Goal: Information Seeking & Learning: Learn about a topic

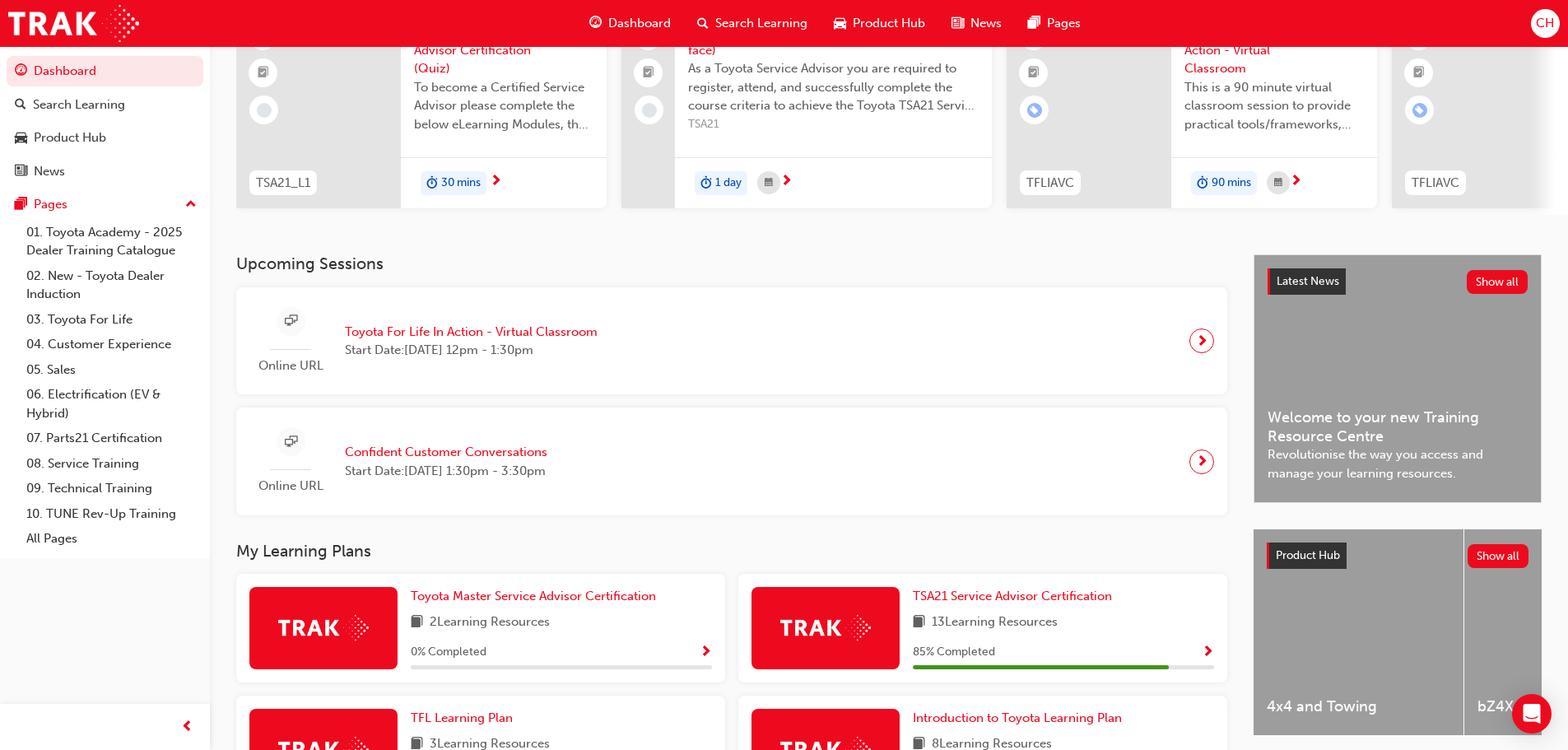
scroll to position [247, 0]
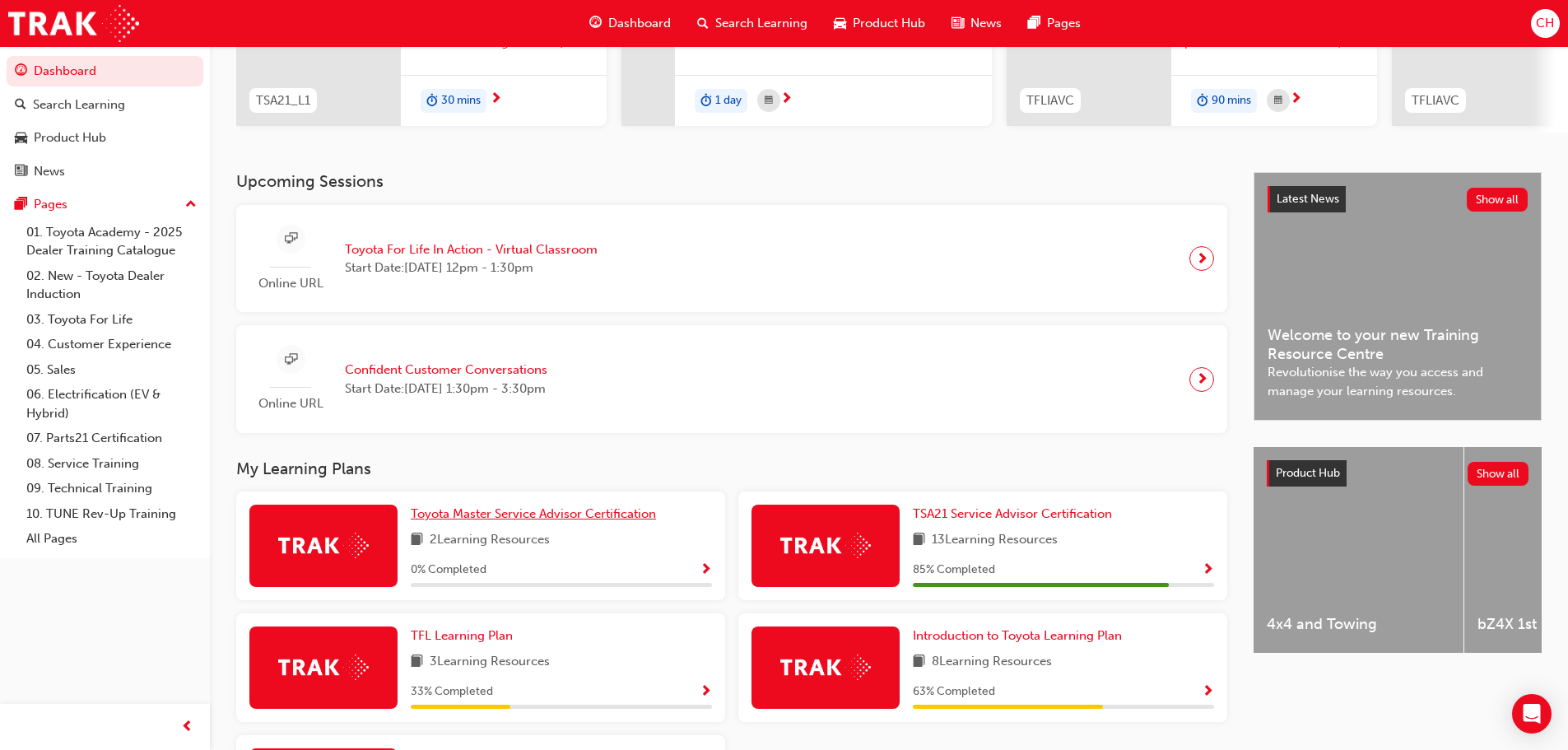
click at [591, 521] on span "Toyota Master Service Advisor Certification" at bounding box center [534, 514] width 245 height 15
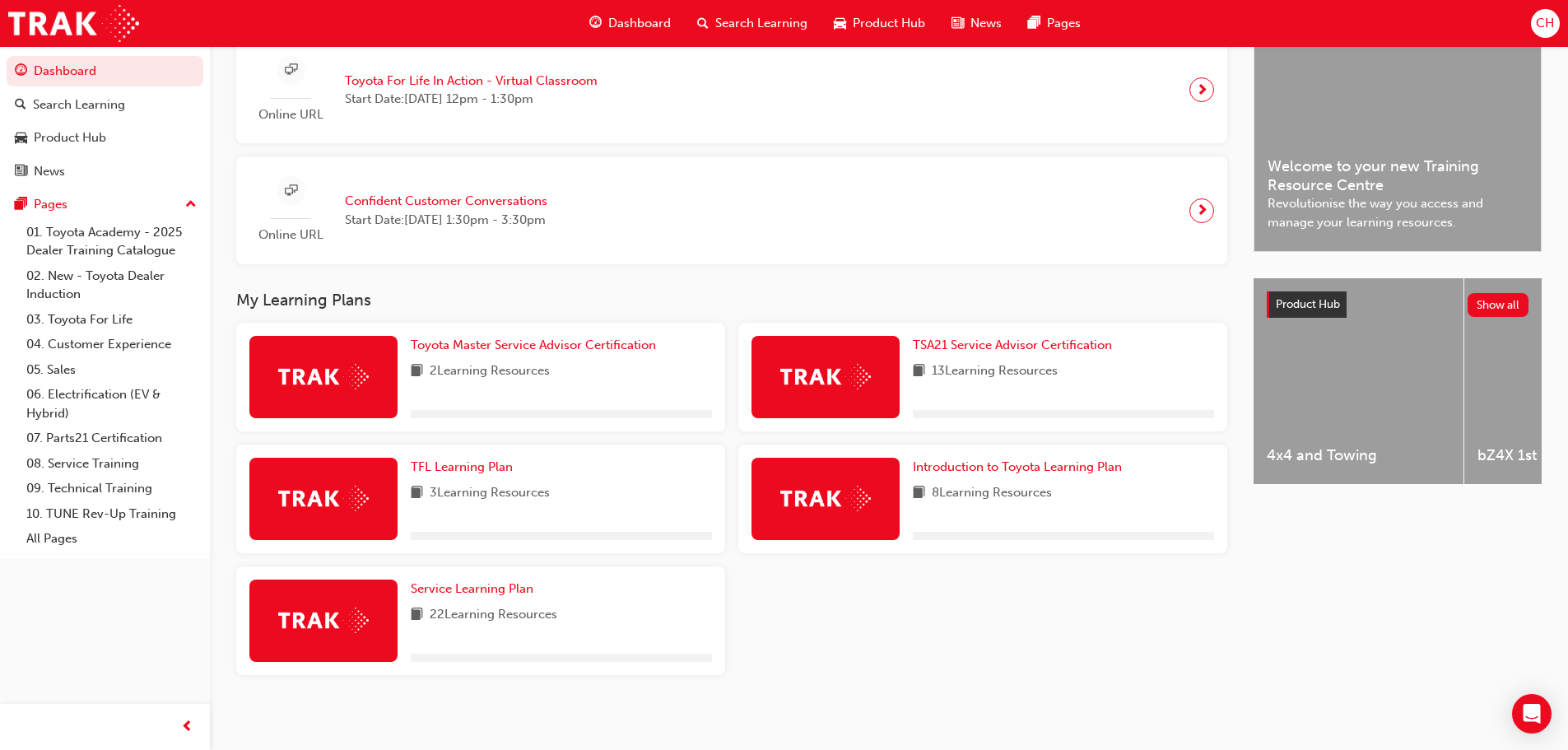
scroll to position [428, 0]
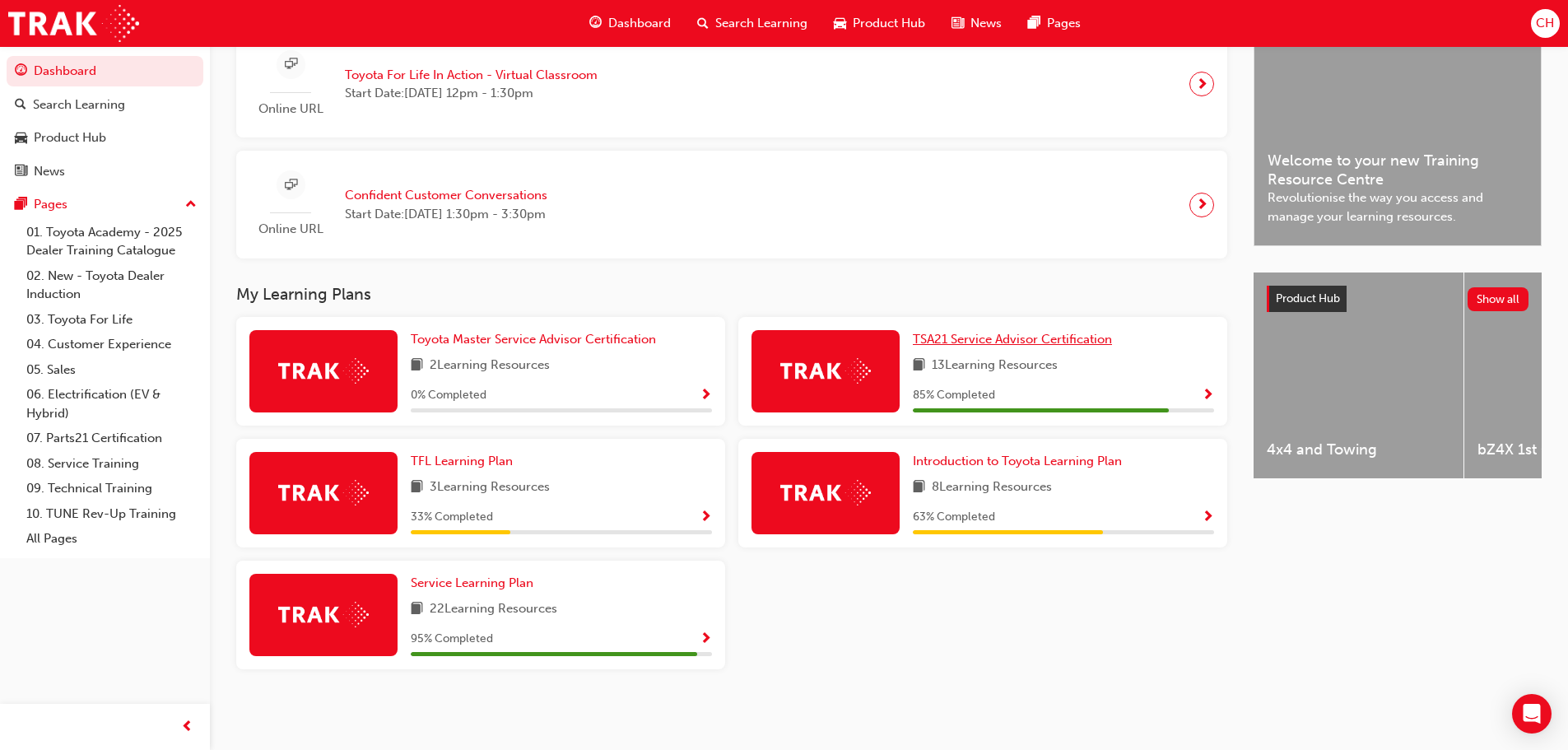
click at [1100, 338] on span "TSA21 Service Advisor Certification" at bounding box center [1012, 339] width 199 height 15
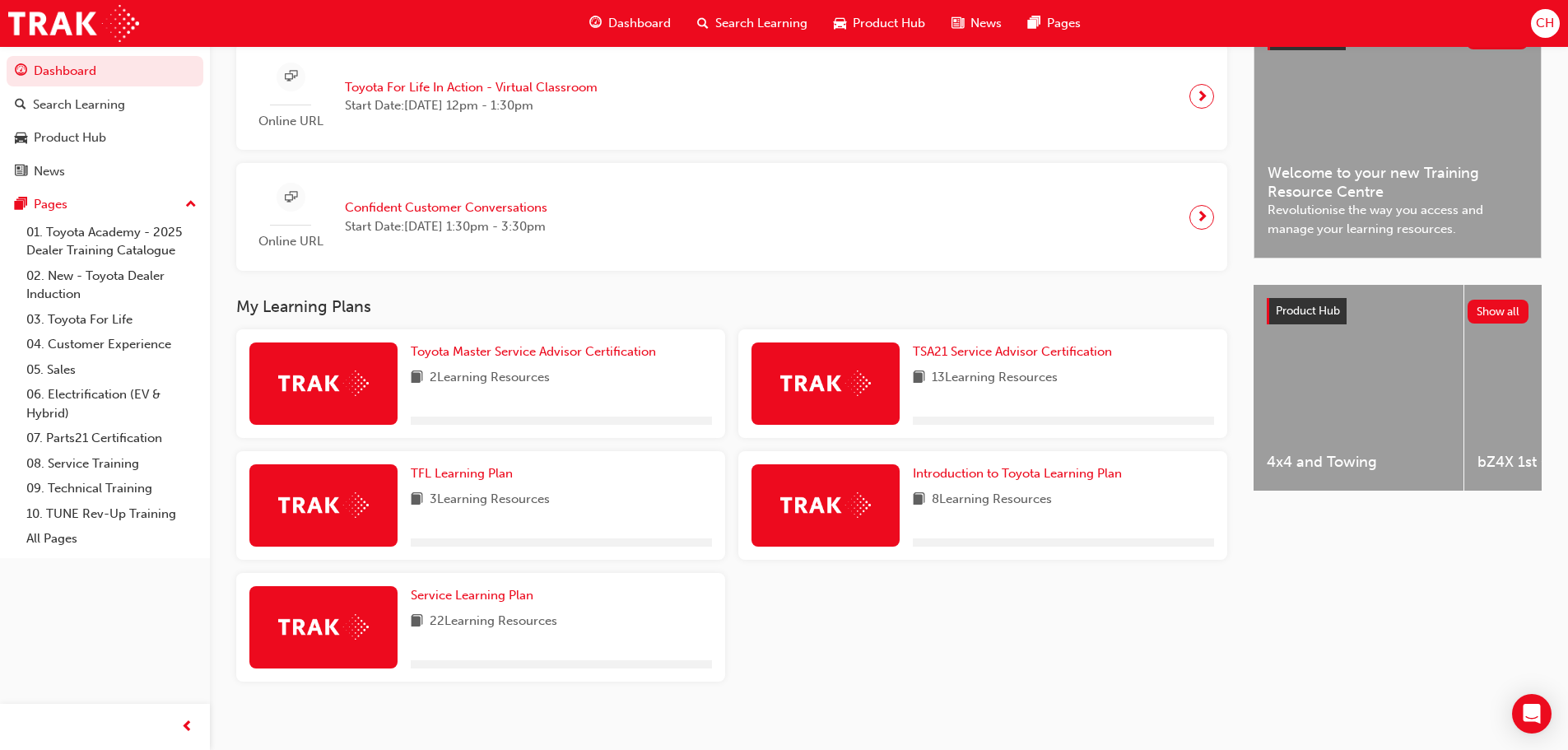
scroll to position [428, 0]
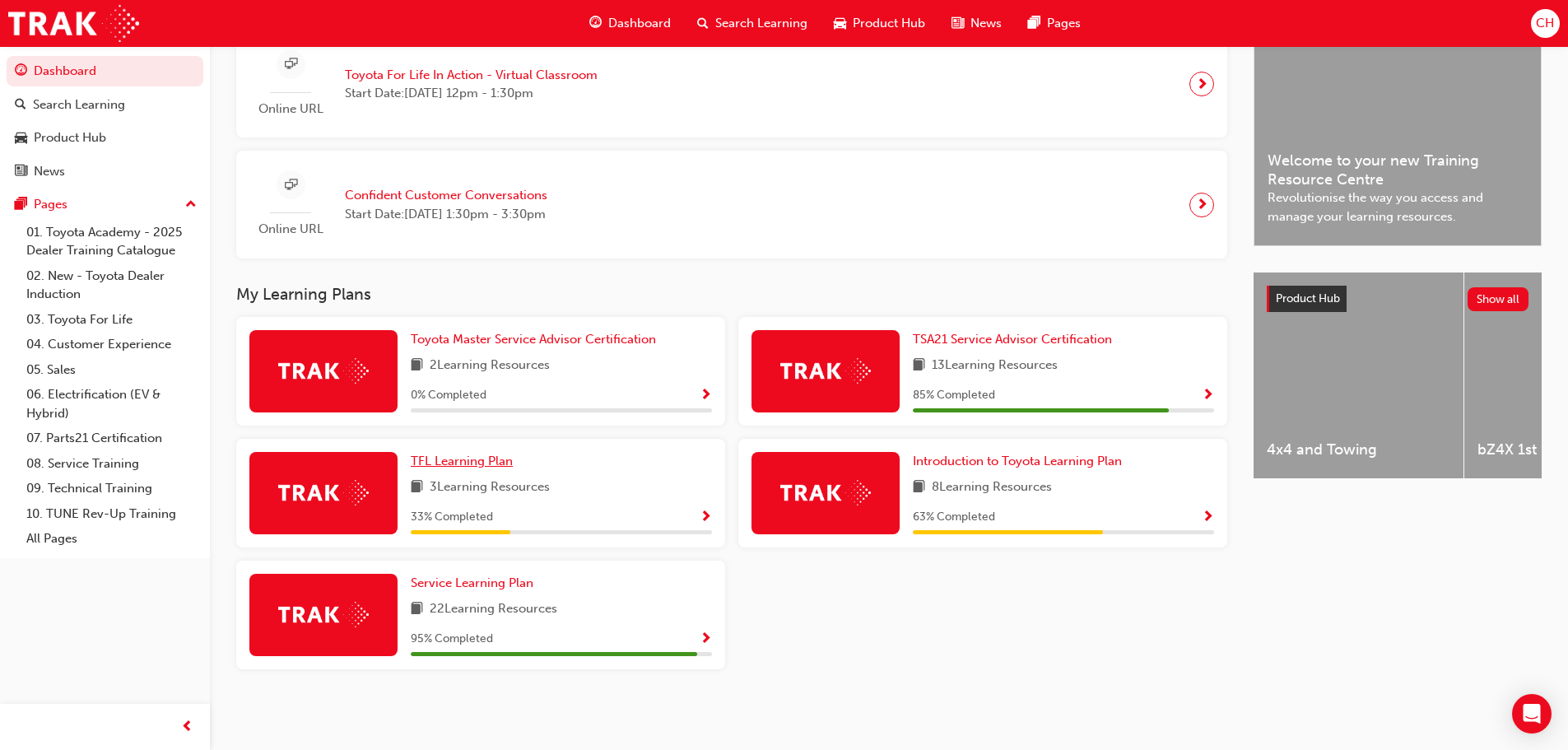
click at [477, 454] on span "TFL Learning Plan" at bounding box center [462, 461] width 102 height 15
click at [935, 467] on span "Introduction to Toyota Learning Plan" at bounding box center [1017, 461] width 209 height 15
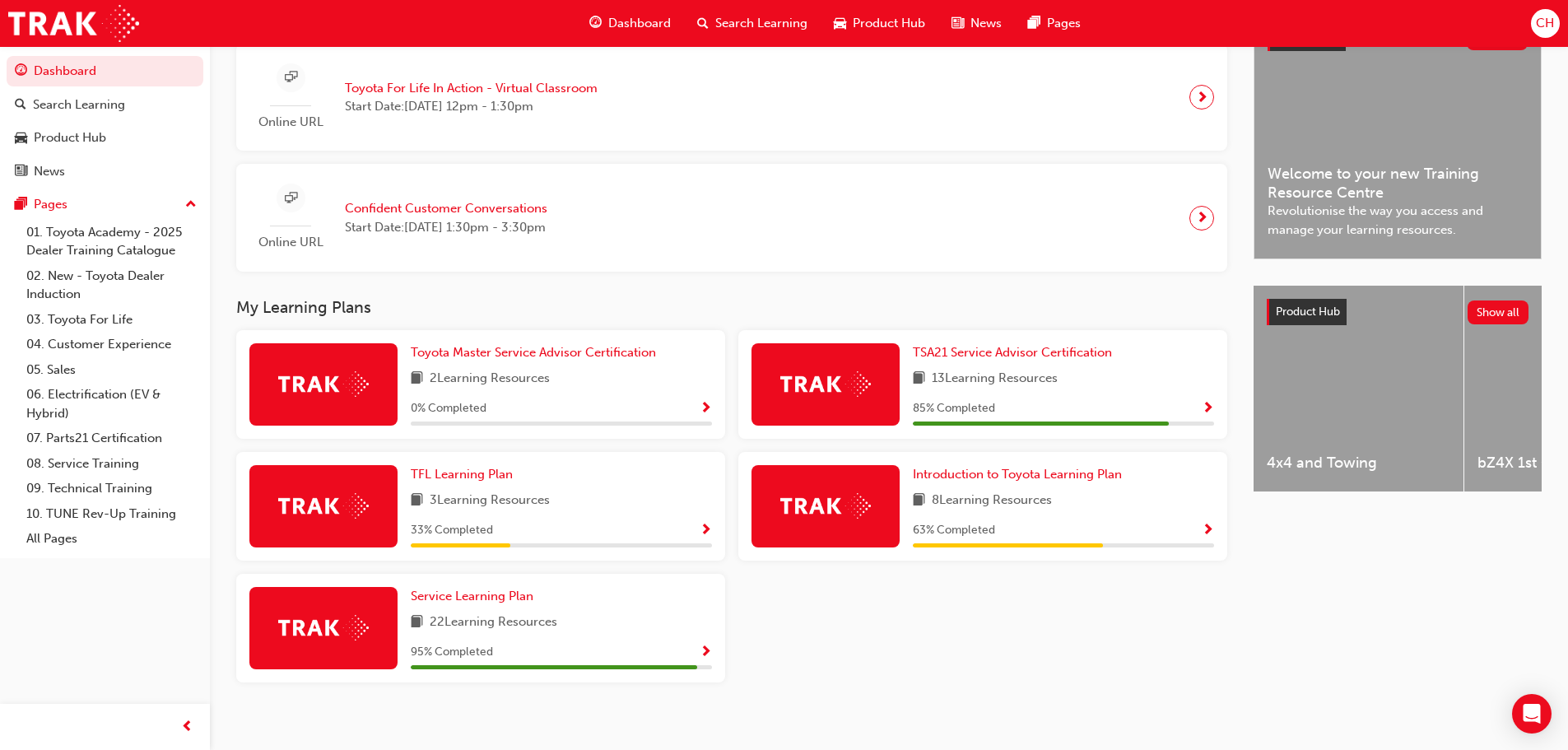
scroll to position [428, 0]
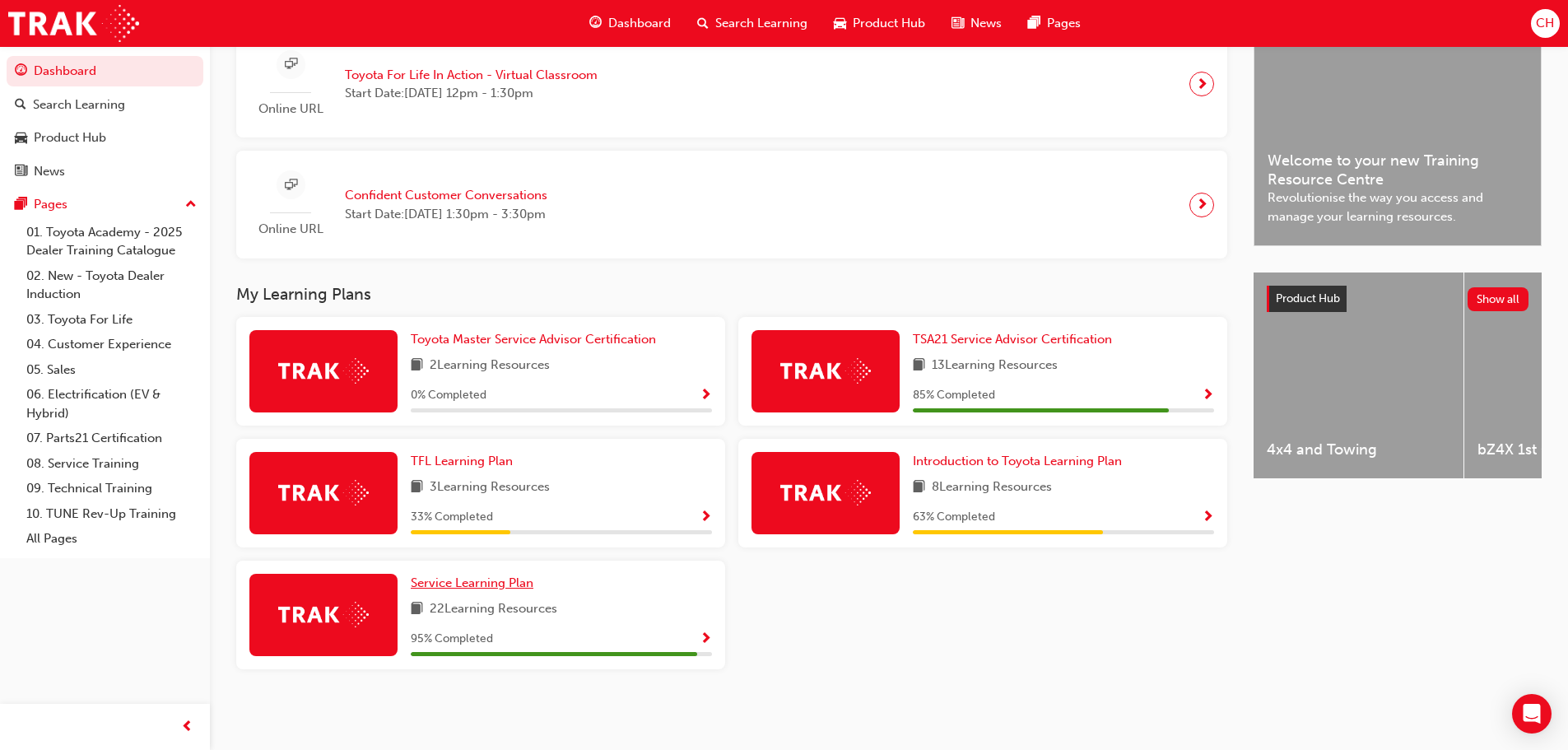
click at [499, 588] on span "Service Learning Plan" at bounding box center [472, 583] width 123 height 15
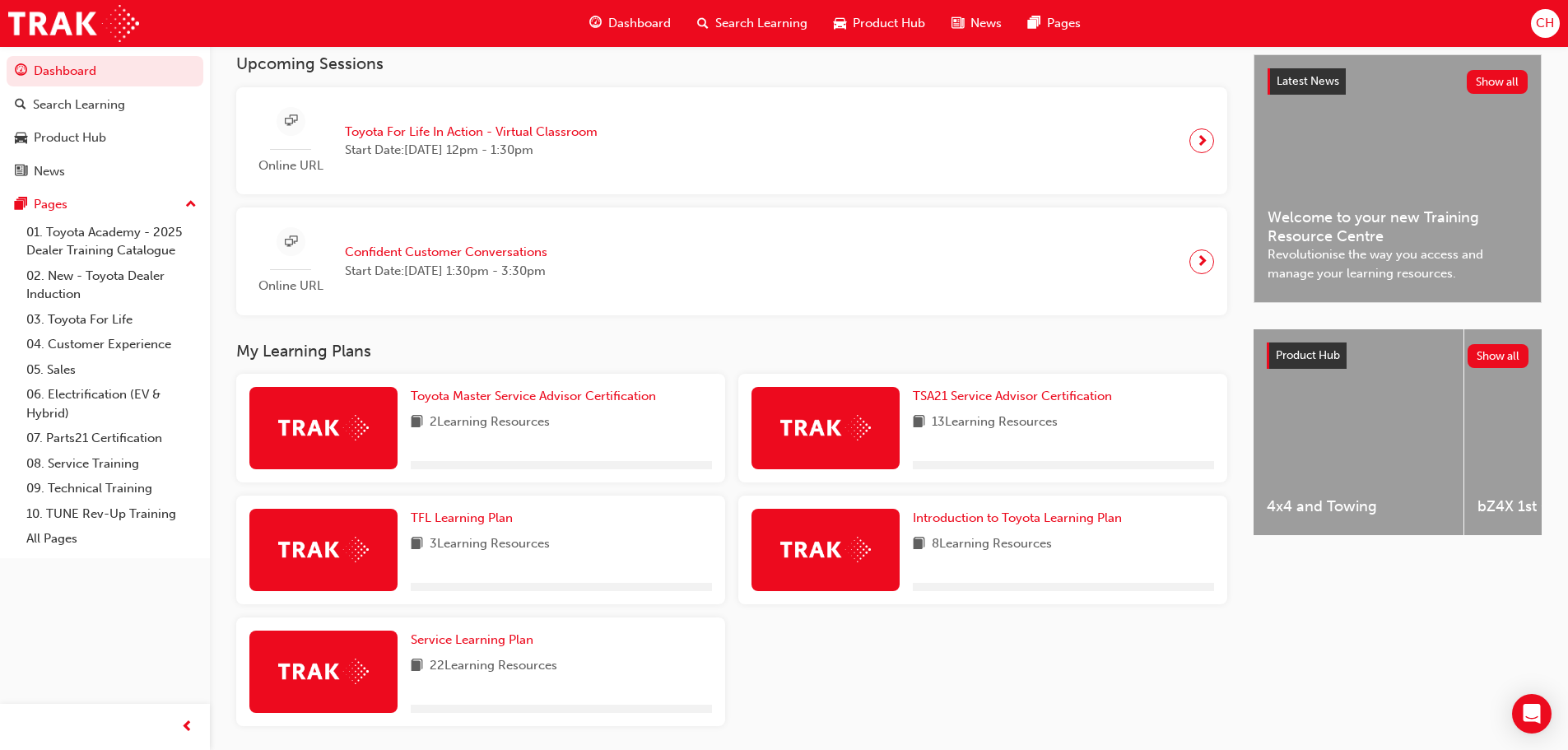
scroll to position [411, 0]
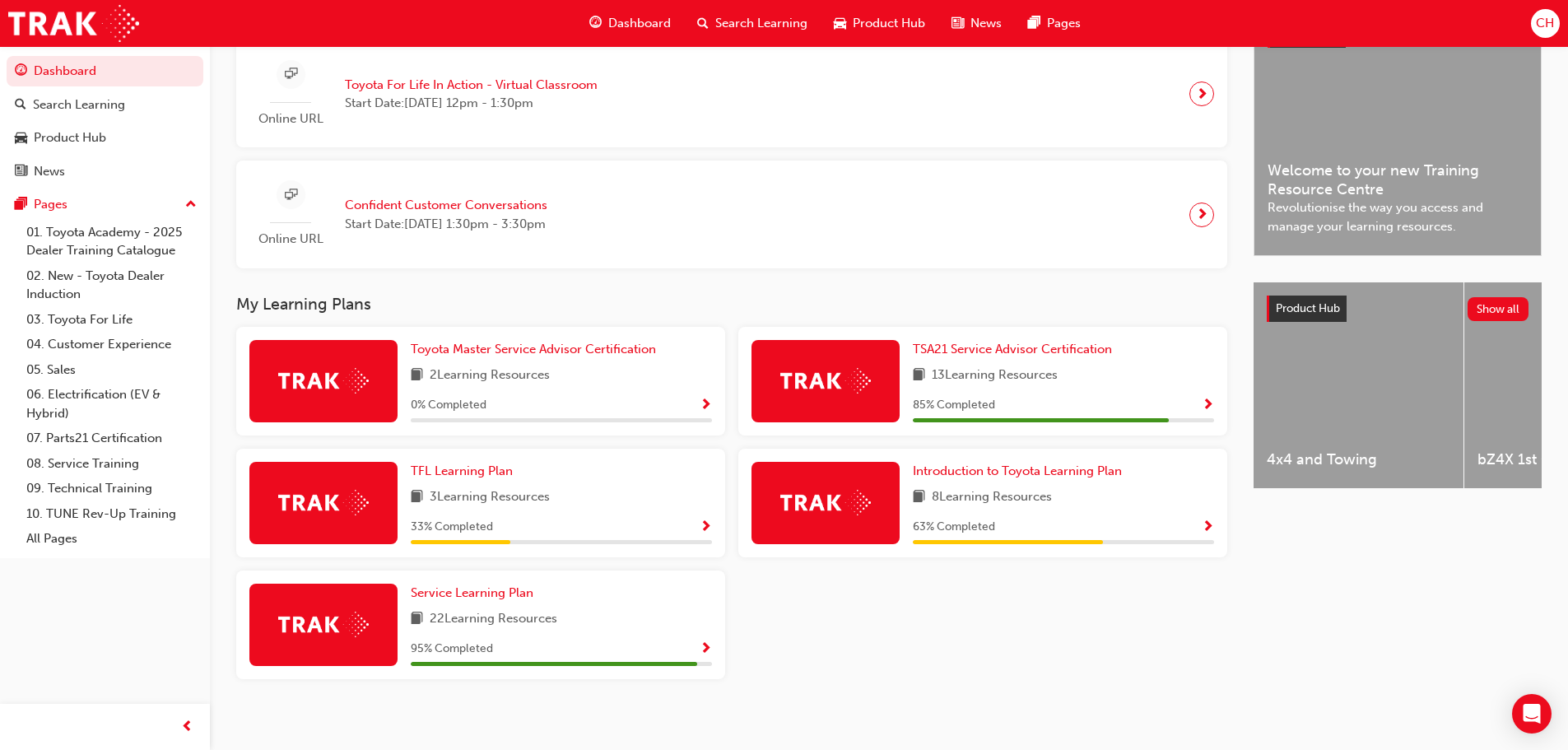
click at [1183, 649] on div "Toyota Master Service Advisor Certification 2 Learning Resources 0 % Completed …" at bounding box center [731, 509] width 1004 height 366
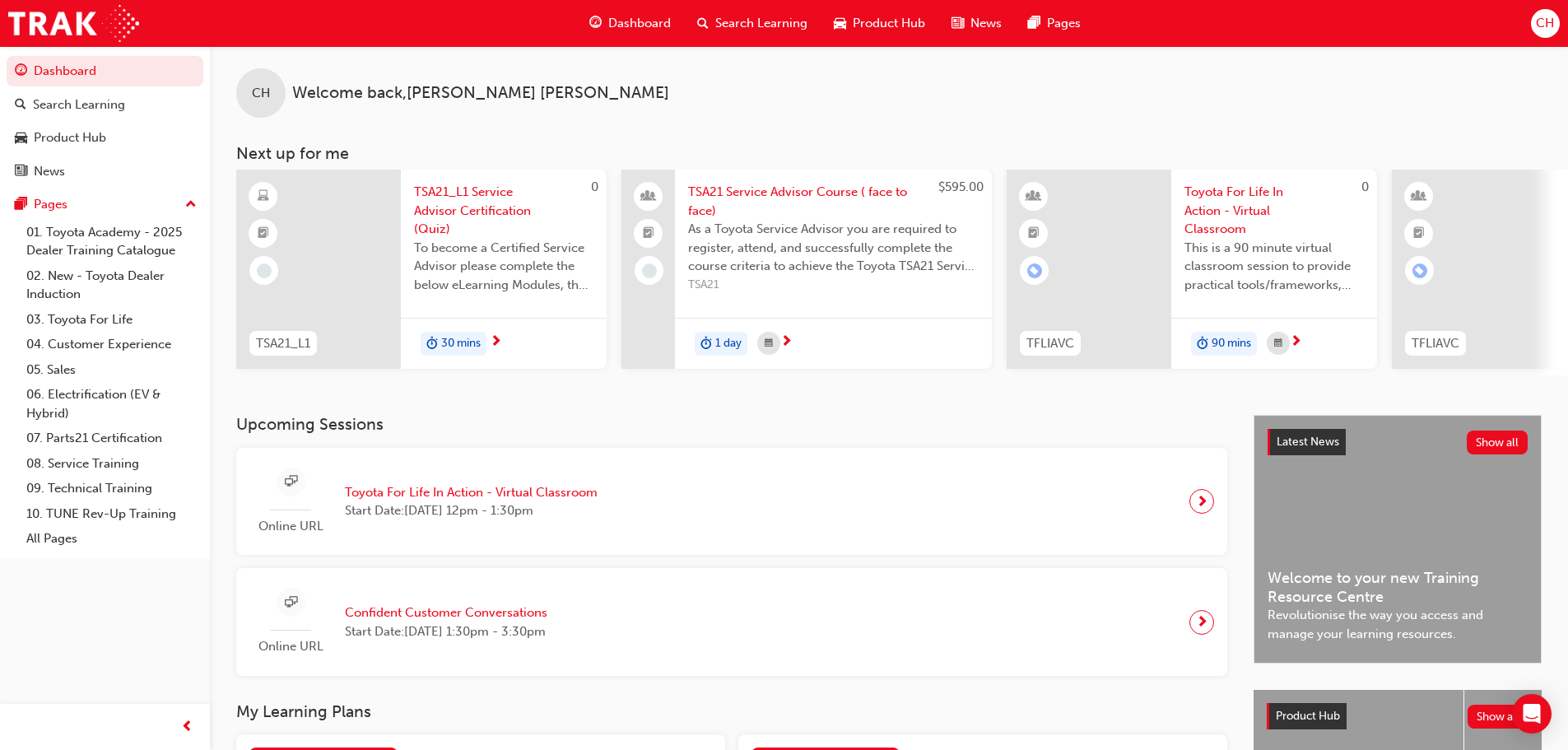
scroll to position [0, 0]
